Goal: Task Accomplishment & Management: Use online tool/utility

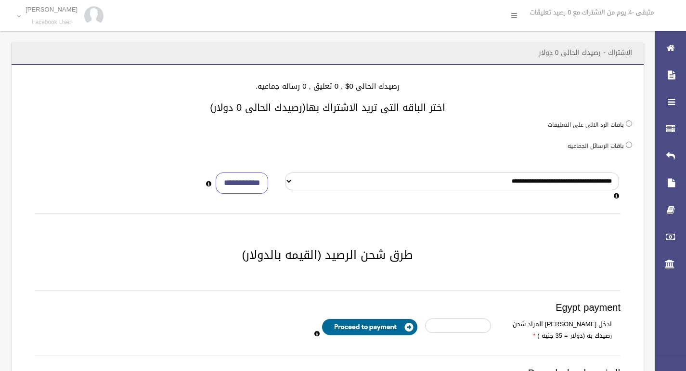
scroll to position [201, 0]
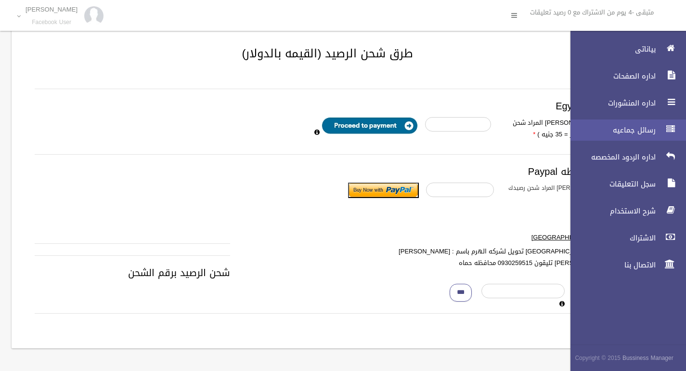
click at [642, 133] on span "رسائل جماعيه" at bounding box center [610, 130] width 96 height 10
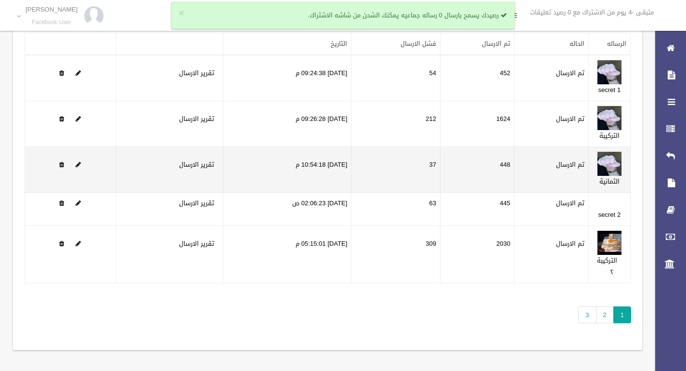
scroll to position [56, 0]
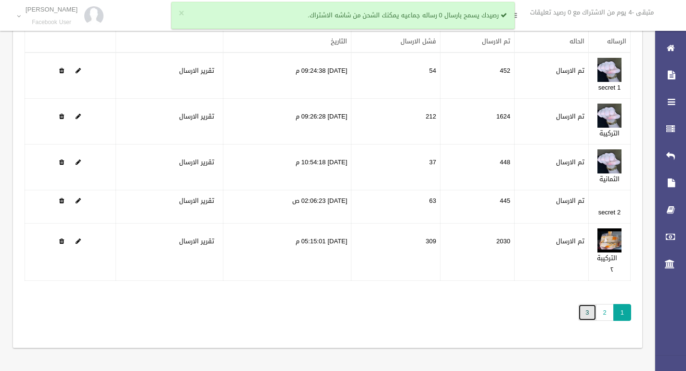
click at [585, 304] on link "3" at bounding box center [587, 312] width 18 height 17
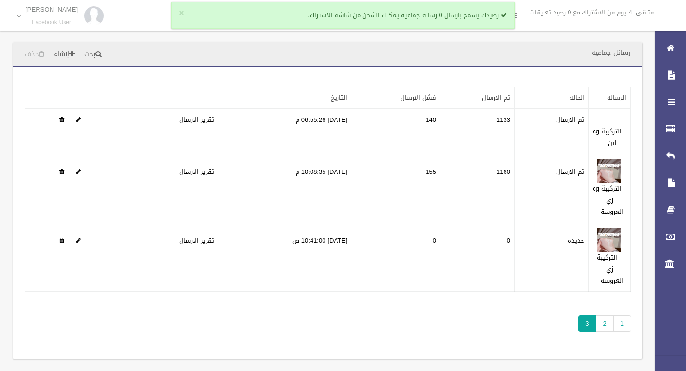
scroll to position [9, 0]
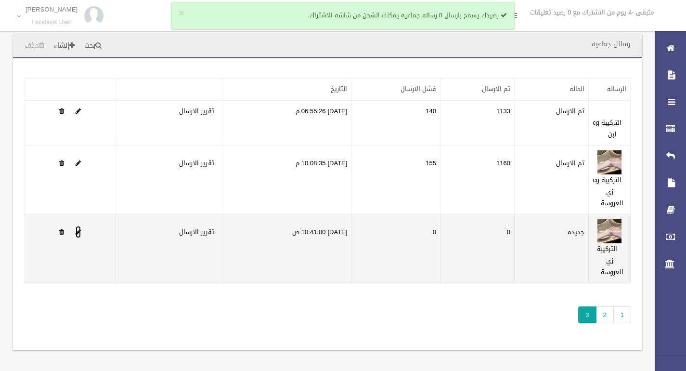
click at [77, 234] on span at bounding box center [78, 232] width 5 height 6
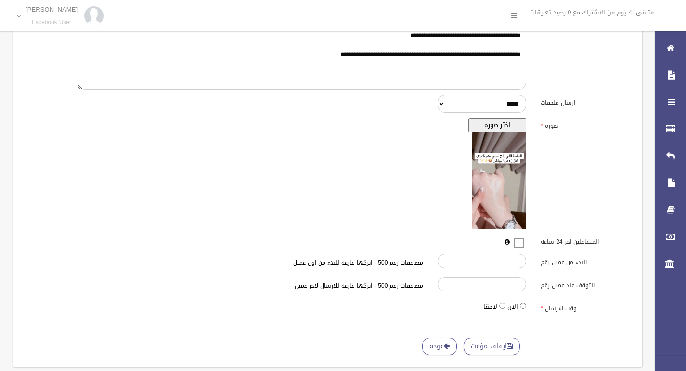
scroll to position [240, 0]
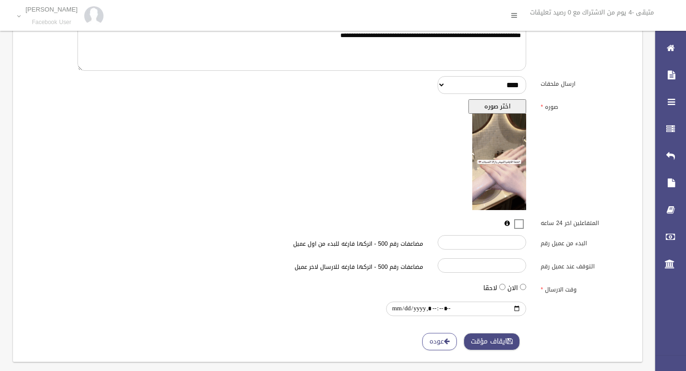
click at [481, 340] on button "ايقاف مؤقت" at bounding box center [491, 342] width 56 height 18
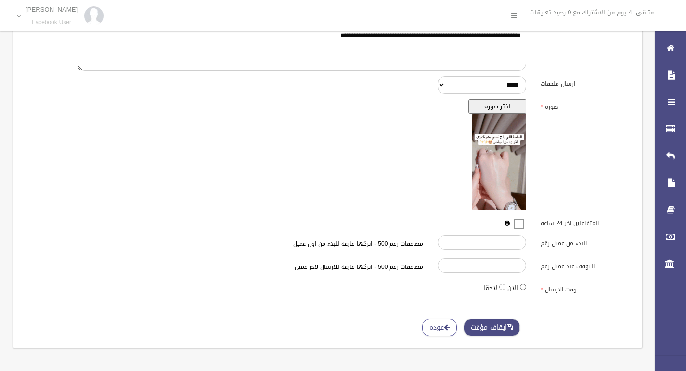
click at [486, 329] on button "ايقاف مؤقت" at bounding box center [491, 328] width 56 height 18
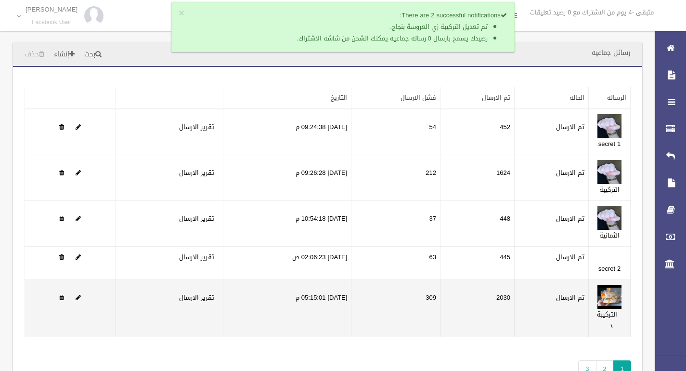
scroll to position [56, 0]
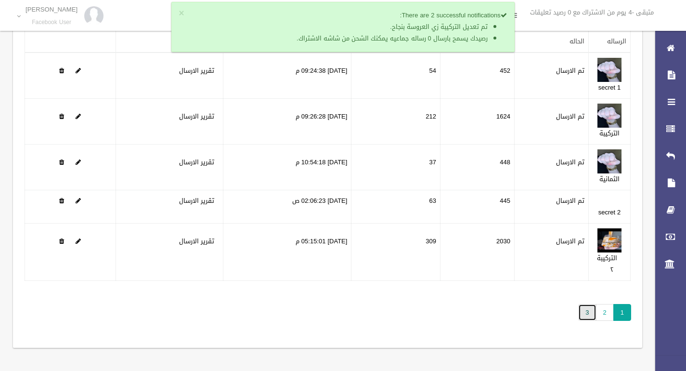
click at [589, 310] on link "3" at bounding box center [587, 312] width 18 height 17
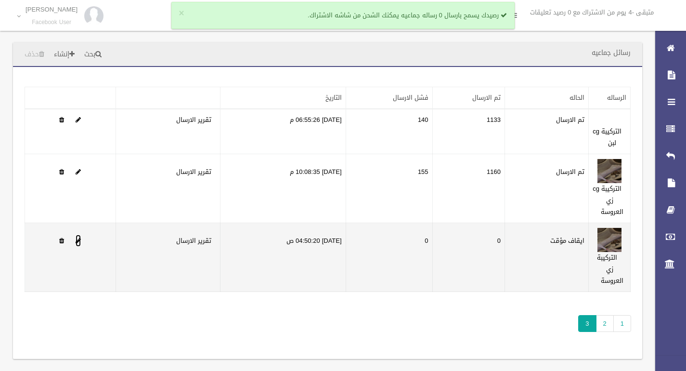
click at [77, 240] on span at bounding box center [78, 240] width 5 height 6
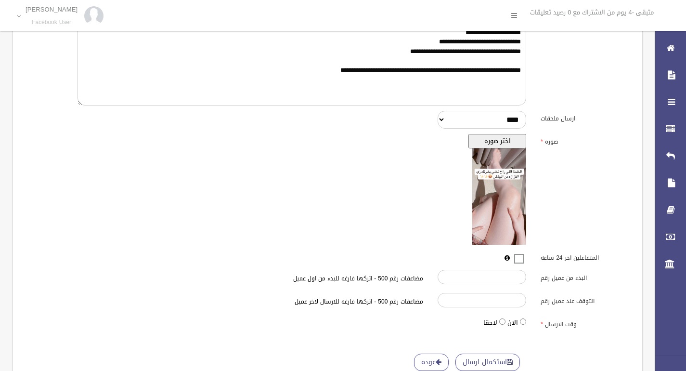
scroll to position [240, 0]
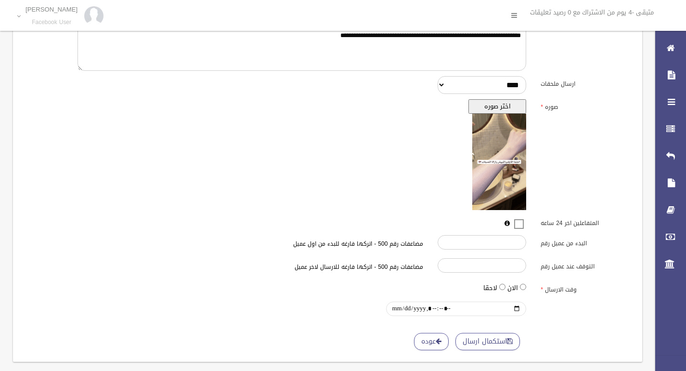
click at [396, 307] on input "وقت الارسال" at bounding box center [456, 308] width 140 height 14
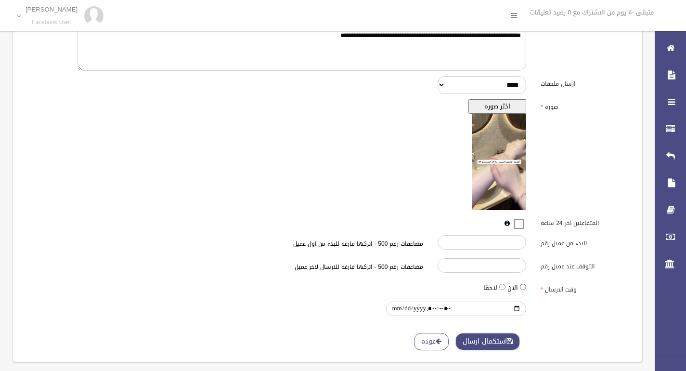
click at [482, 338] on button "استكمال ارسال" at bounding box center [487, 342] width 64 height 18
type input "**********"
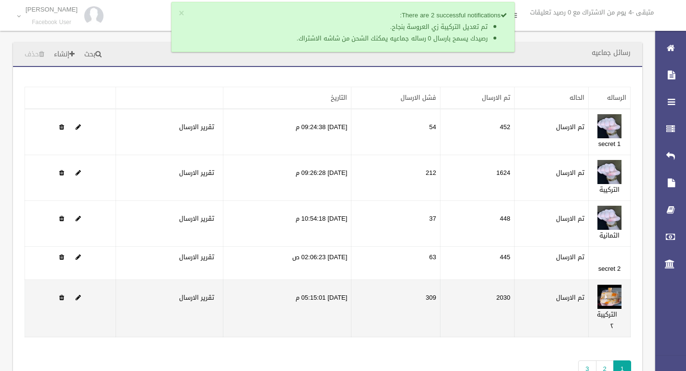
scroll to position [56, 0]
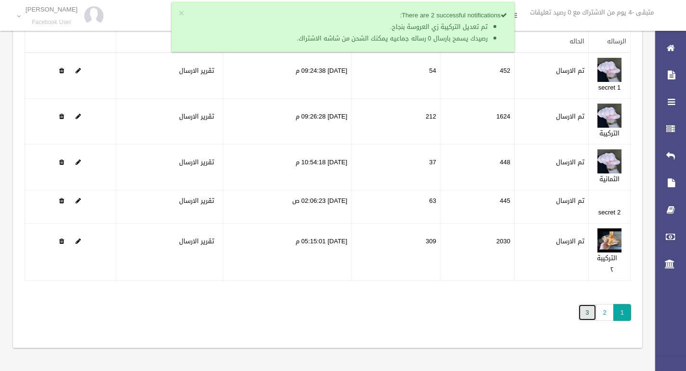
click at [590, 310] on link "3" at bounding box center [587, 312] width 18 height 17
